Goal: Task Accomplishment & Management: Use online tool/utility

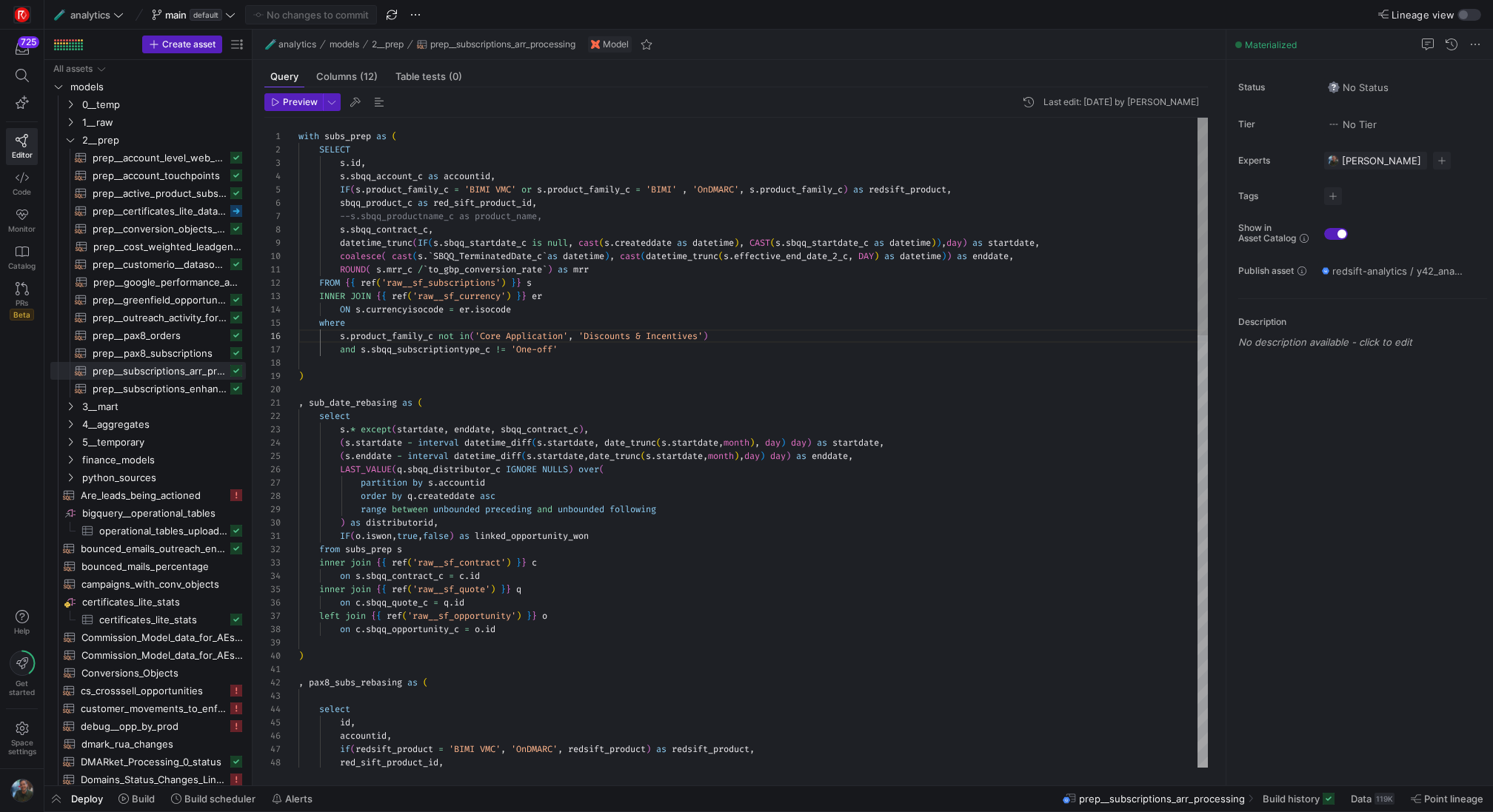
scroll to position [66, 266]
click at [69, 139] on icon "Press SPACE to select this row." at bounding box center [71, 139] width 10 height 9
